Goal: Transaction & Acquisition: Subscribe to service/newsletter

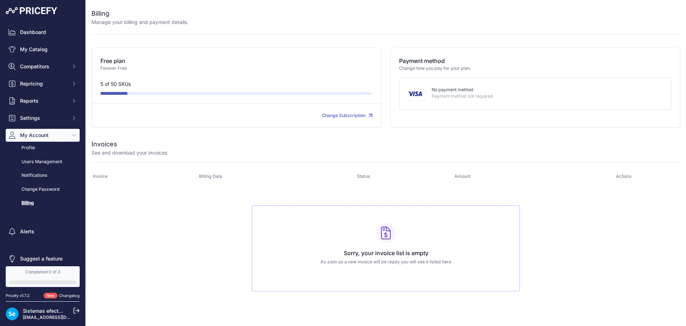
click at [29, 200] on link "Billing" at bounding box center [43, 203] width 74 height 13
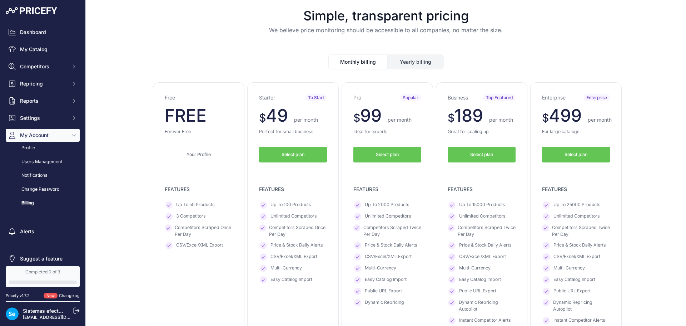
click at [509, 39] on div "Simple, transparent pricing We believe price monitoring should be accessible to…" at bounding box center [386, 21] width 589 height 43
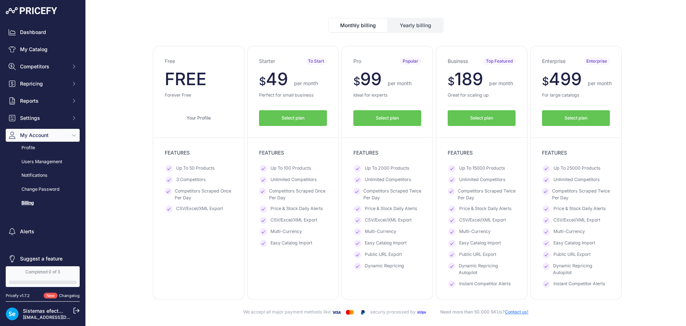
scroll to position [36, 0]
click at [382, 118] on span "Select plan" at bounding box center [387, 118] width 23 height 7
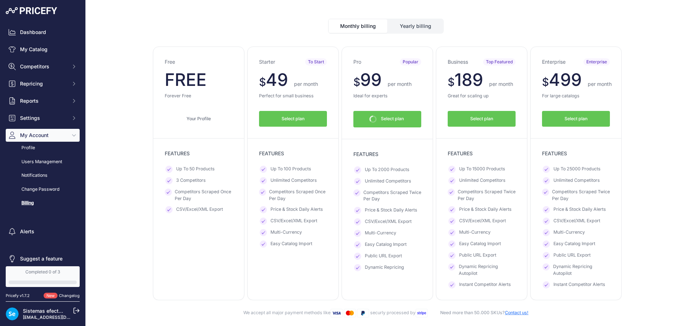
click at [288, 21] on div "Monthly billing Yearly billing" at bounding box center [386, 20] width 589 height 26
click at [418, 28] on button "Yearly billing" at bounding box center [415, 26] width 55 height 14
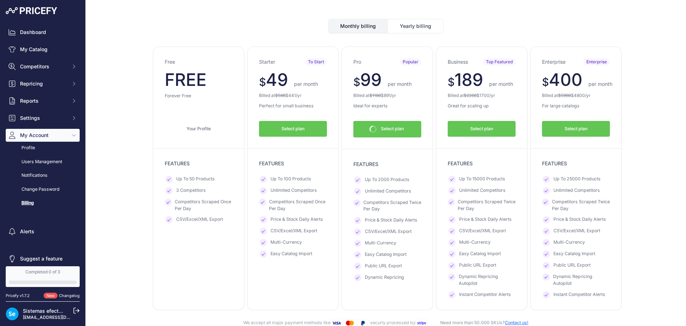
click at [355, 26] on button "Monthly billing" at bounding box center [358, 26] width 59 height 14
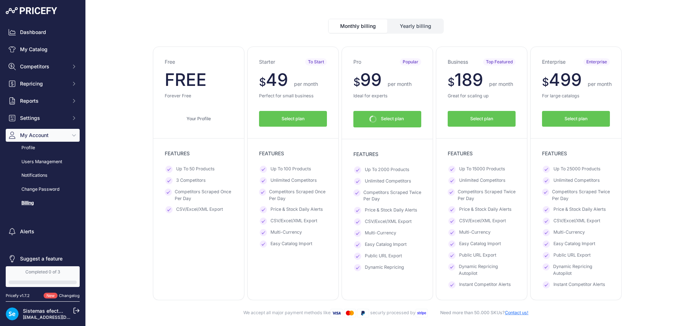
click at [131, 191] on div "Free $ 0 $ 0 per month $ 0" at bounding box center [386, 172] width 589 height 253
